Goal: Navigation & Orientation: Understand site structure

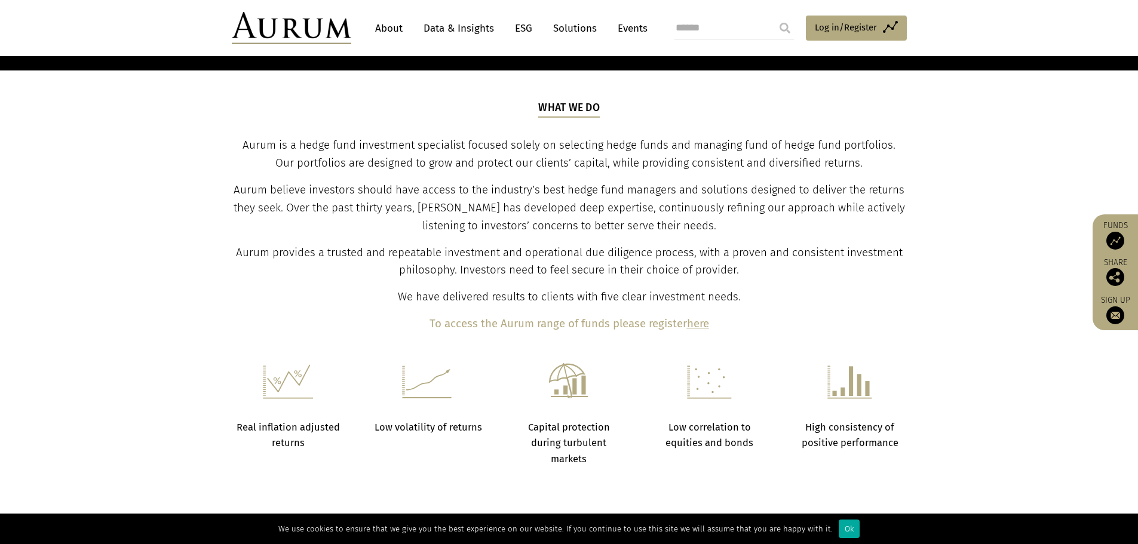
scroll to position [358, 0]
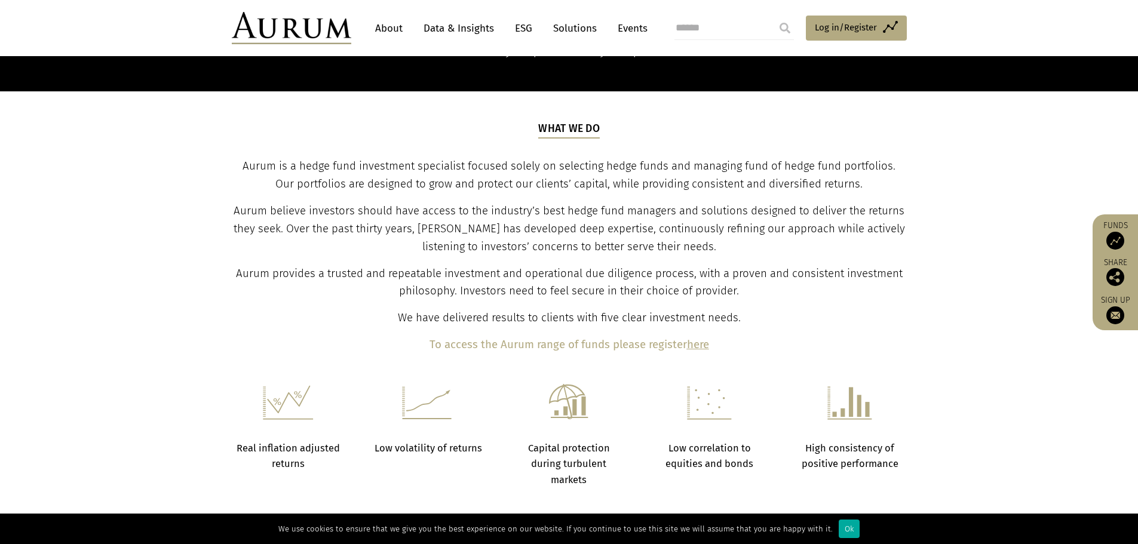
click at [390, 22] on link "About" at bounding box center [388, 28] width 39 height 22
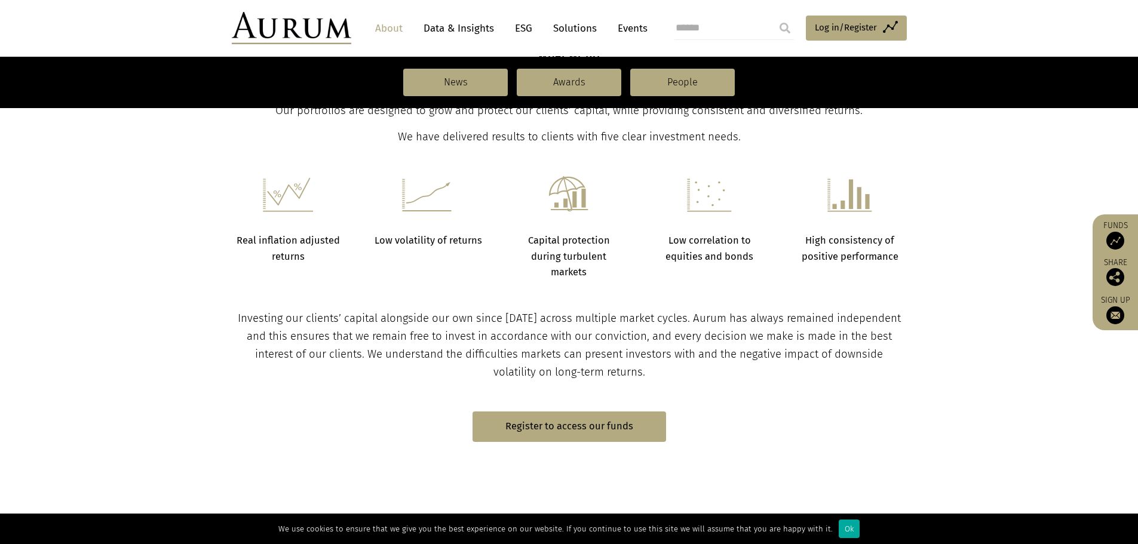
scroll to position [478, 0]
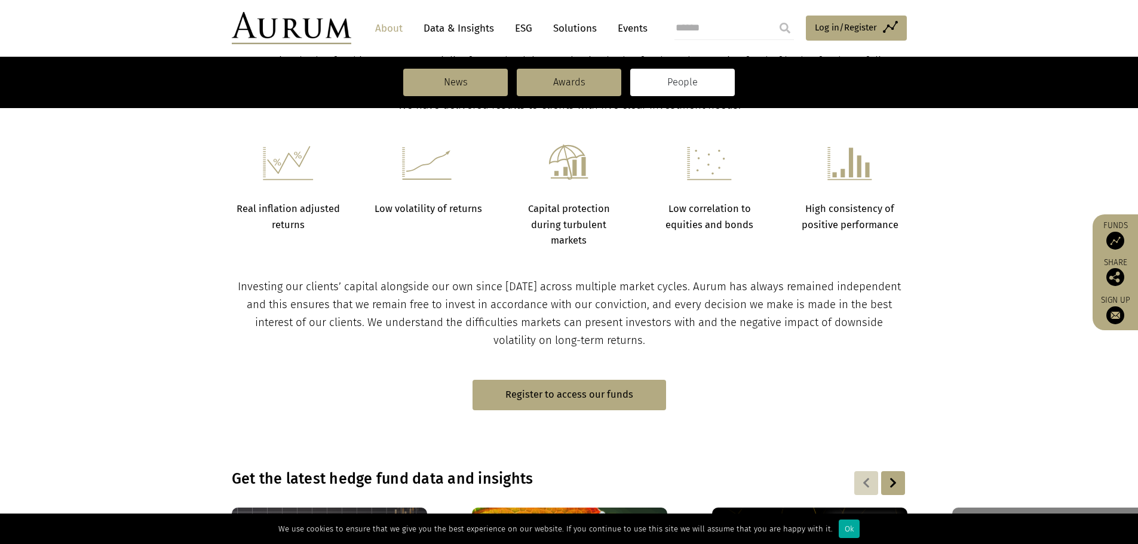
click at [702, 84] on link "People" at bounding box center [682, 82] width 105 height 27
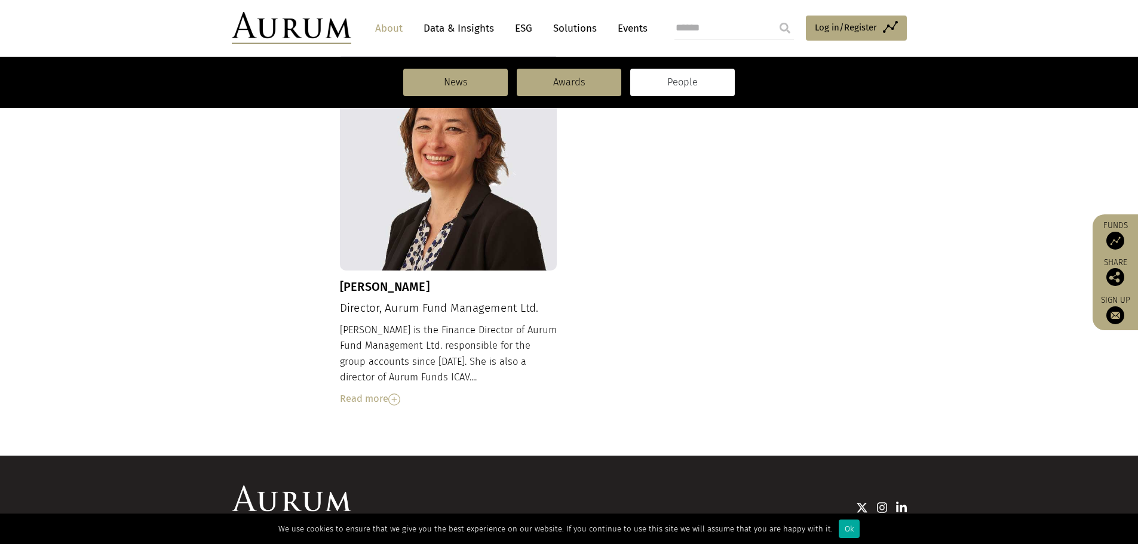
scroll to position [1297, 0]
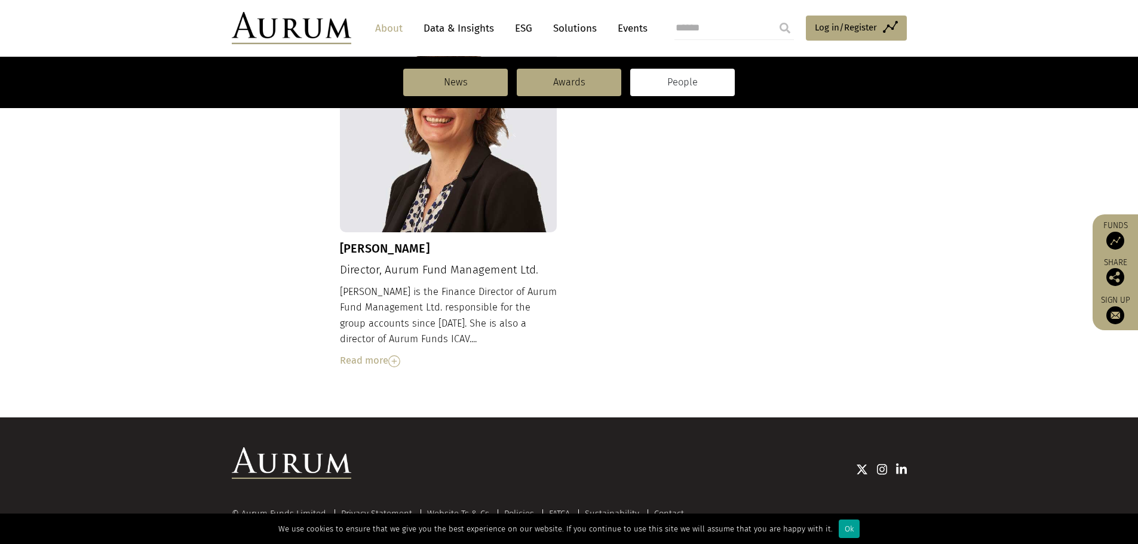
click at [844, 529] on div "Ok" at bounding box center [849, 529] width 21 height 19
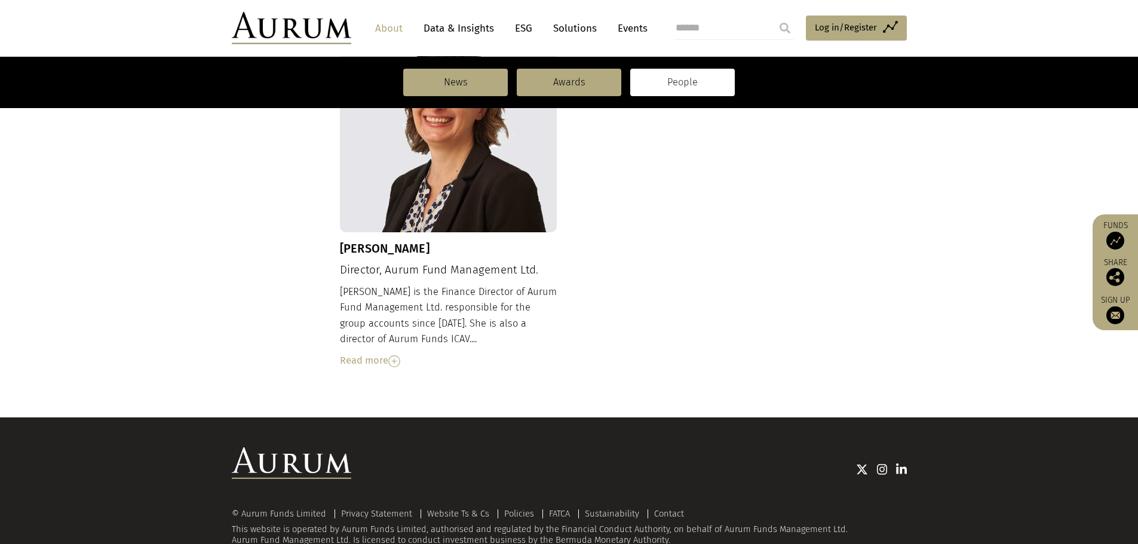
click at [465, 24] on link "Data & Insights" at bounding box center [459, 28] width 82 height 22
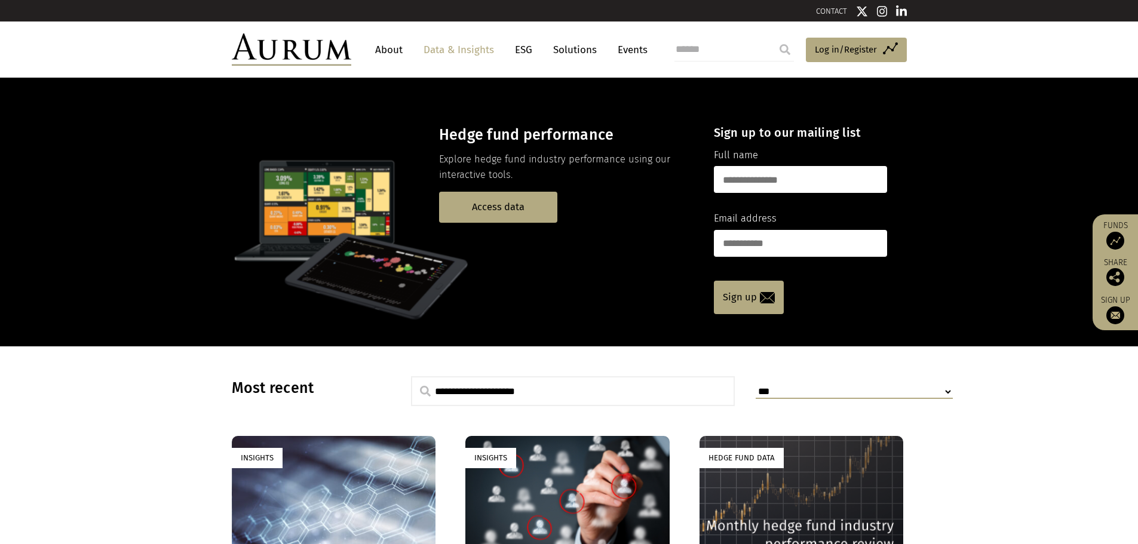
click at [523, 48] on link "ESG" at bounding box center [523, 50] width 29 height 22
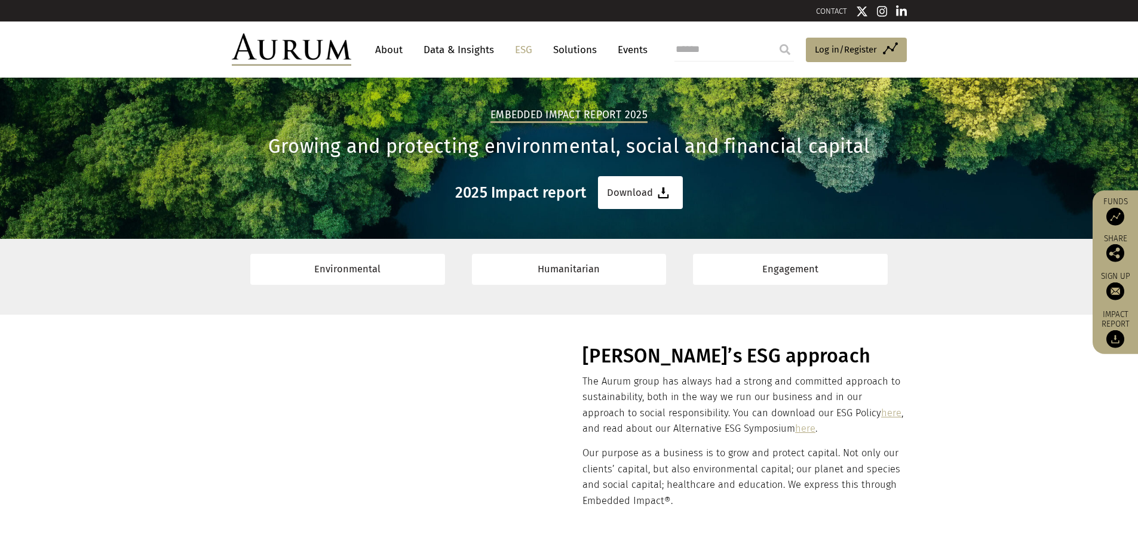
click at [565, 48] on link "Solutions" at bounding box center [575, 50] width 56 height 22
